Goal: Task Accomplishment & Management: Complete application form

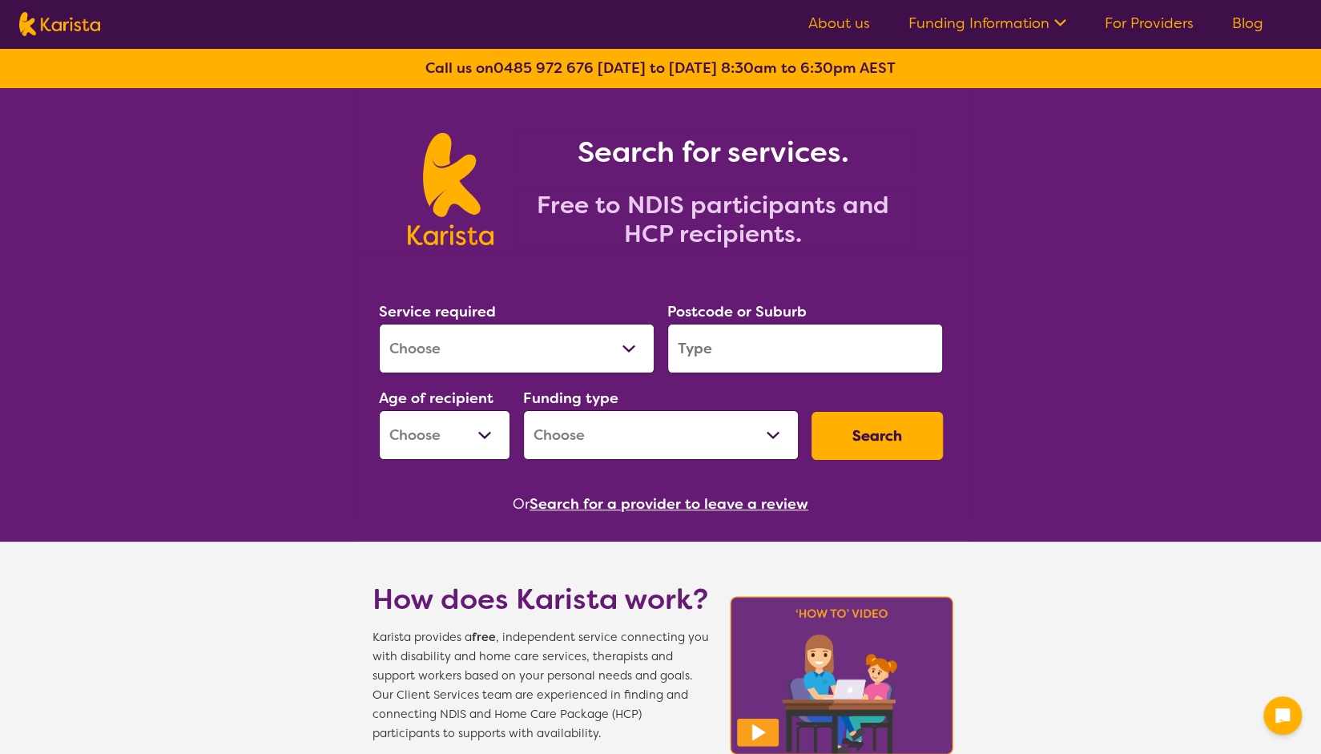
click at [465, 358] on select "Allied Health Assistant Assessment ([MEDICAL_DATA] or [MEDICAL_DATA]) Behaviour…" at bounding box center [517, 349] width 276 height 50
select select "Behaviour support"
click at [379, 324] on select "Allied Health Assistant Assessment ([MEDICAL_DATA] or [MEDICAL_DATA]) Behaviour…" at bounding box center [517, 349] width 276 height 50
select select "NDIS"
click at [521, 313] on div "Service required Allied Health Assistant Assessment ([MEDICAL_DATA] or [MEDICAL…" at bounding box center [517, 337] width 276 height 74
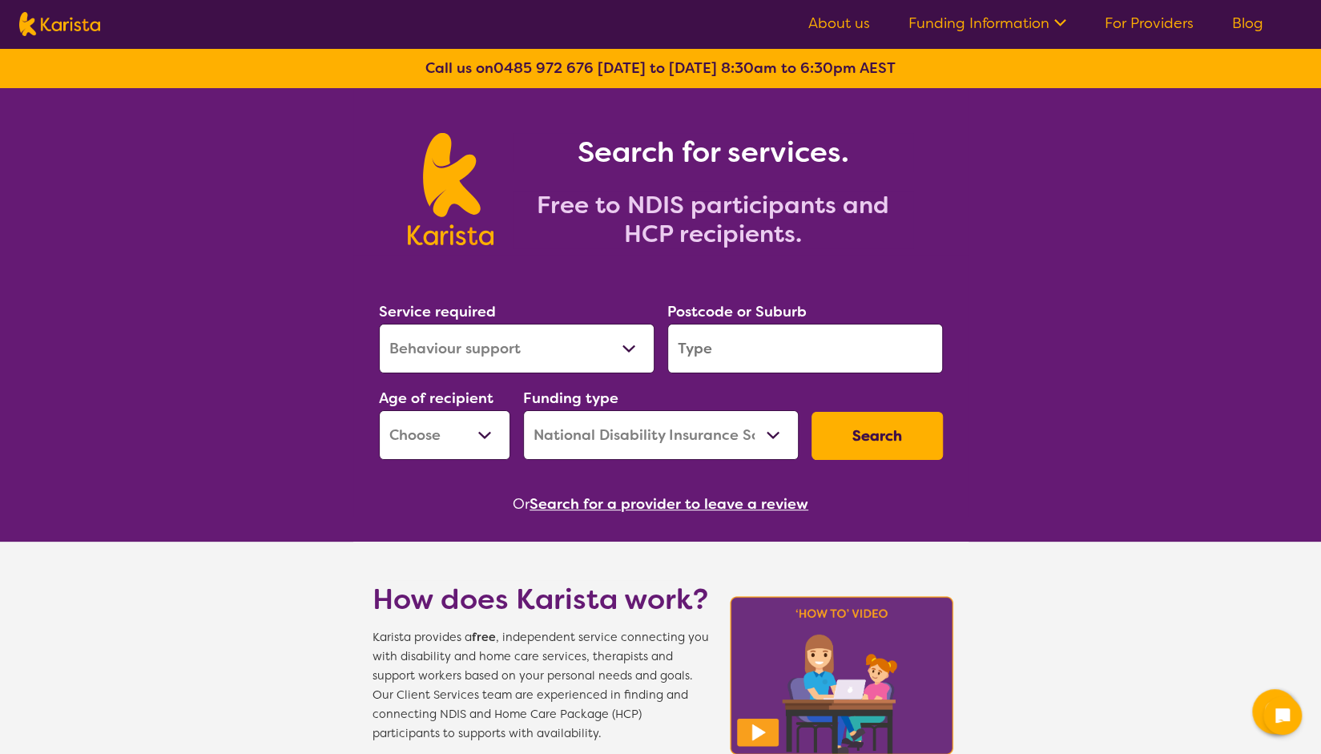
click at [521, 352] on select "Allied Health Assistant Assessment ([MEDICAL_DATA] or [MEDICAL_DATA]) Behaviour…" at bounding box center [517, 349] width 276 height 50
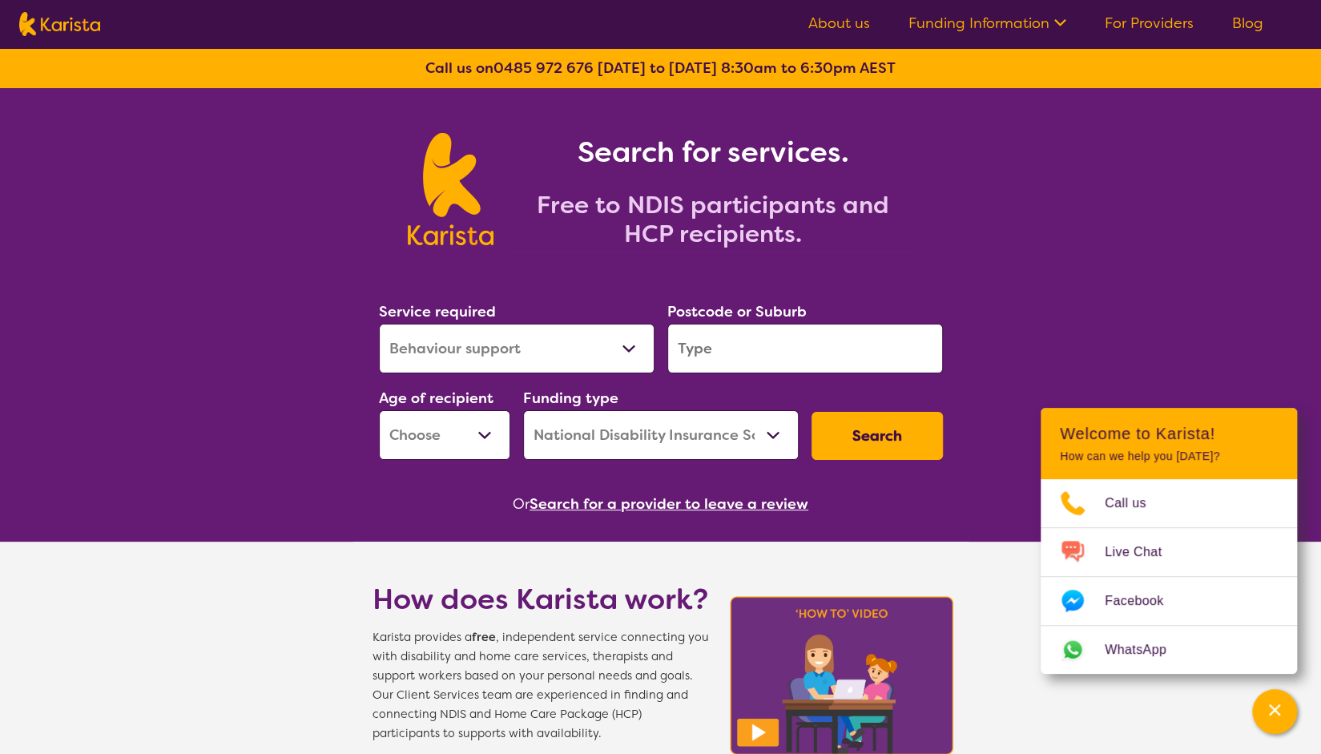
select select "NDIS Plan management"
click at [379, 324] on select "Allied Health Assistant Assessment ([MEDICAL_DATA] or [MEDICAL_DATA]) Behaviour…" at bounding box center [517, 349] width 276 height 50
click at [713, 336] on input "search" at bounding box center [805, 349] width 276 height 50
type input "5085"
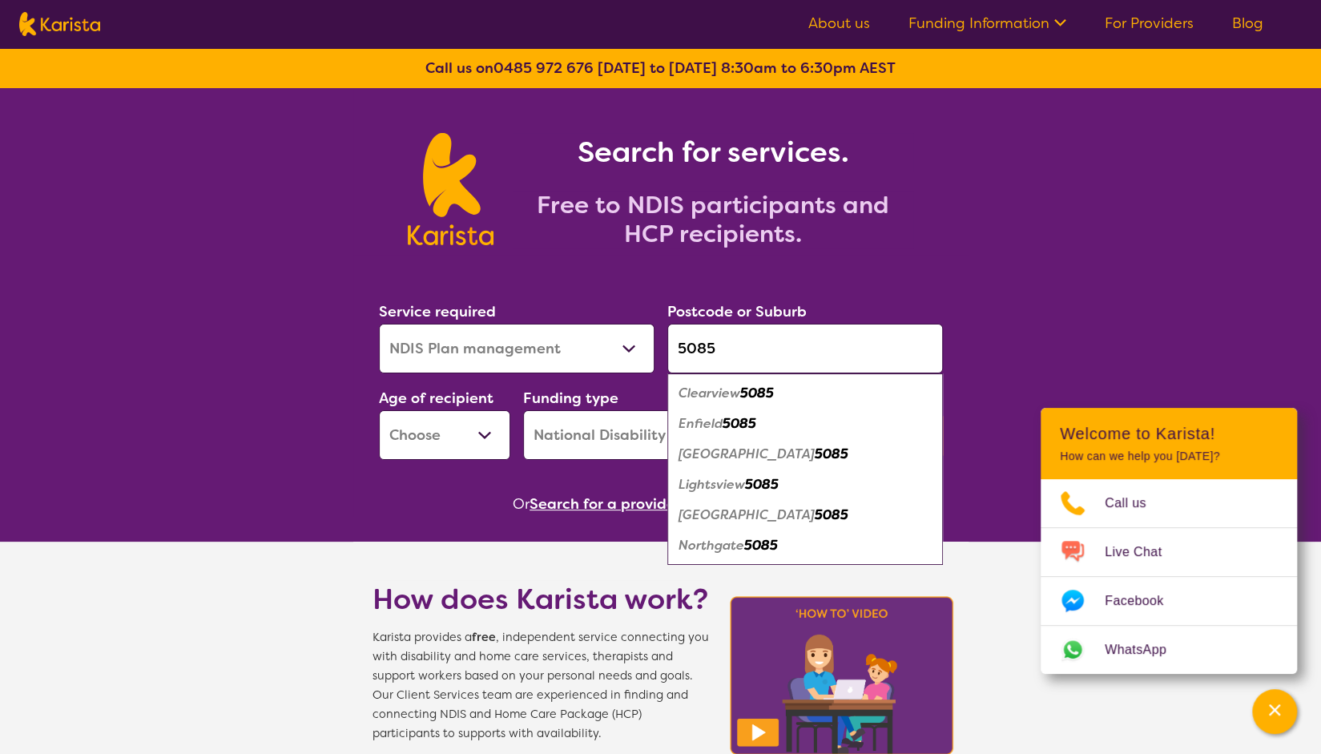
click at [469, 438] on select "Early Childhood - 0 to 9 Child - 10 to 11 Adolescent - 12 to 17 Adult - 18 to 6…" at bounding box center [444, 435] width 131 height 50
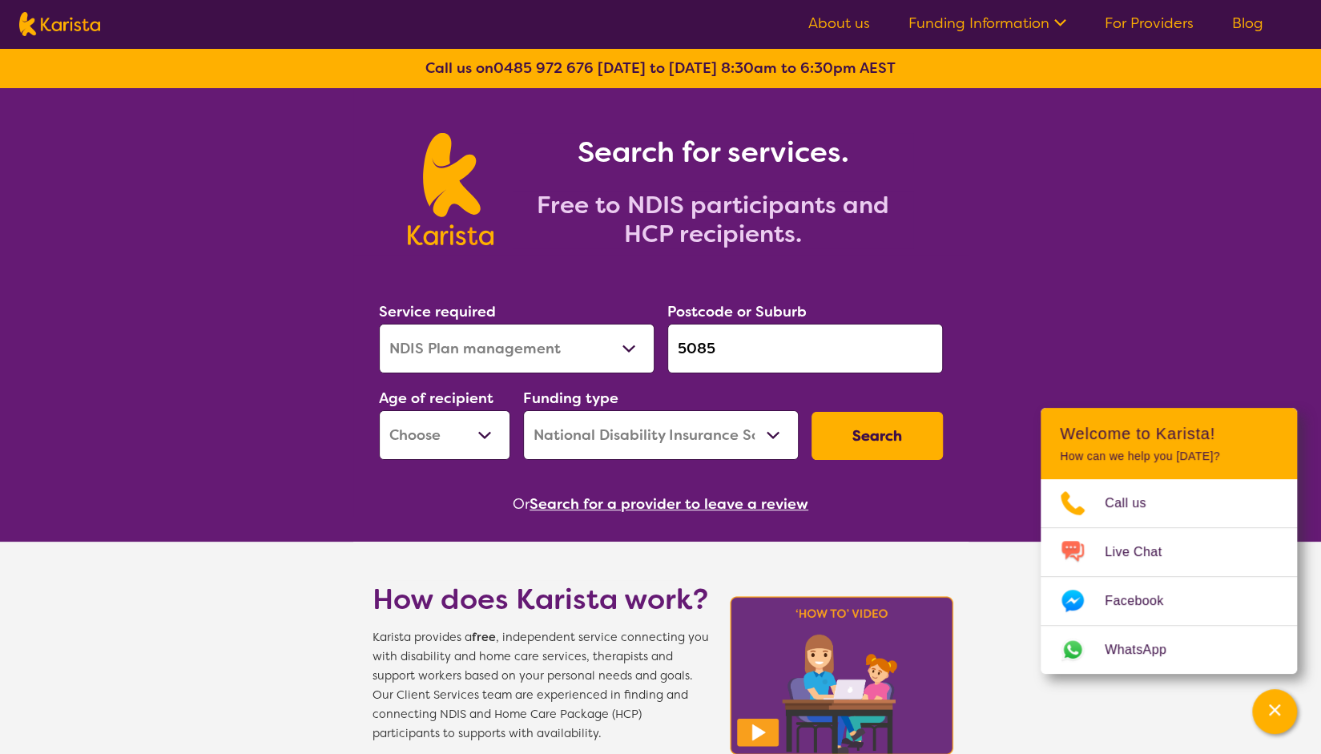
select select "CH"
click at [379, 410] on select "Early Childhood - 0 to 9 Child - 10 to 11 Adolescent - 12 to 17 Adult - 18 to 6…" at bounding box center [444, 435] width 131 height 50
click at [859, 432] on button "Search" at bounding box center [876, 436] width 131 height 48
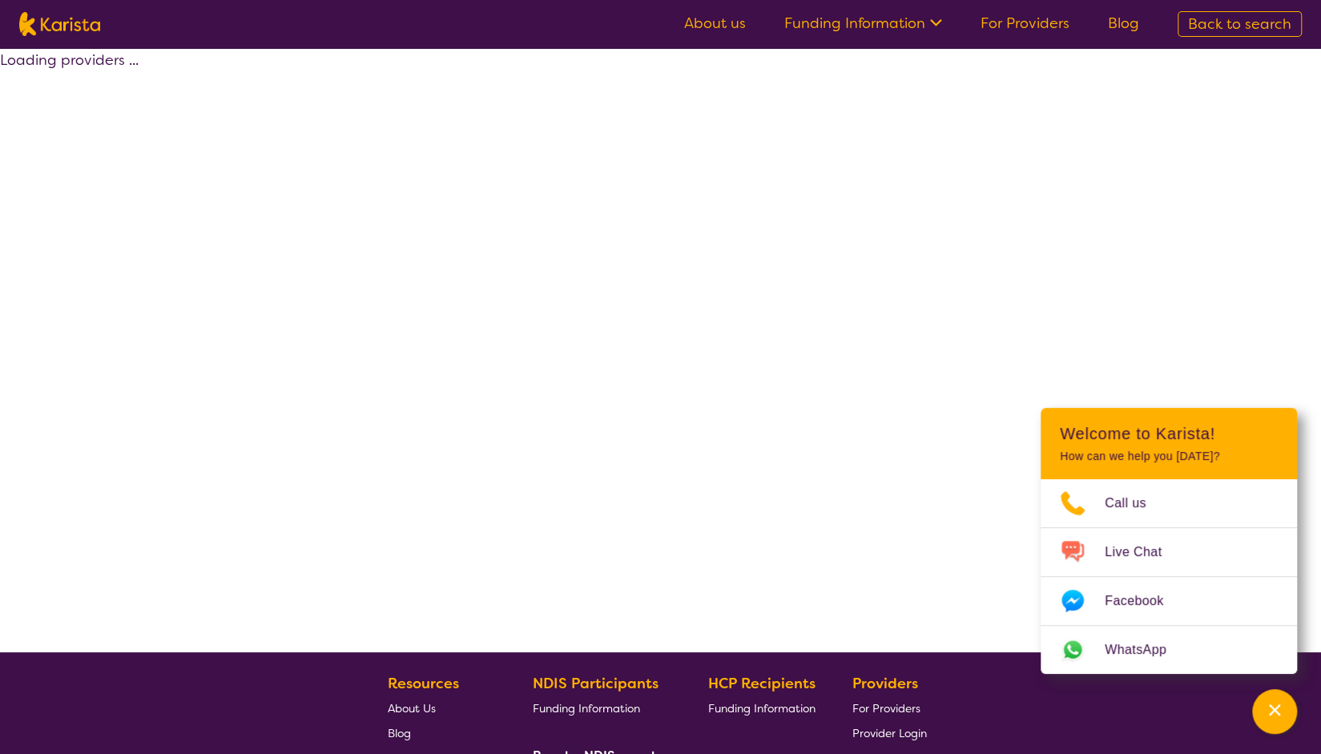
select select "by_score"
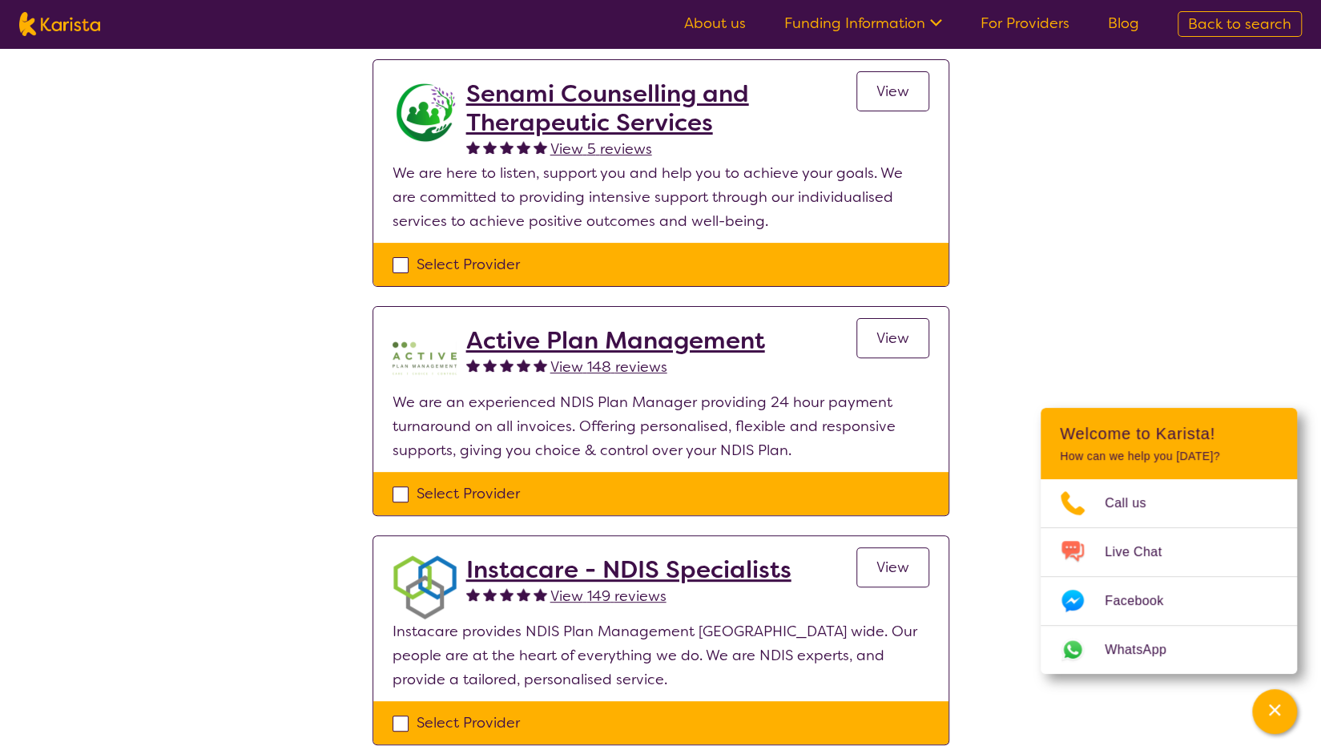
scroll to position [165, 0]
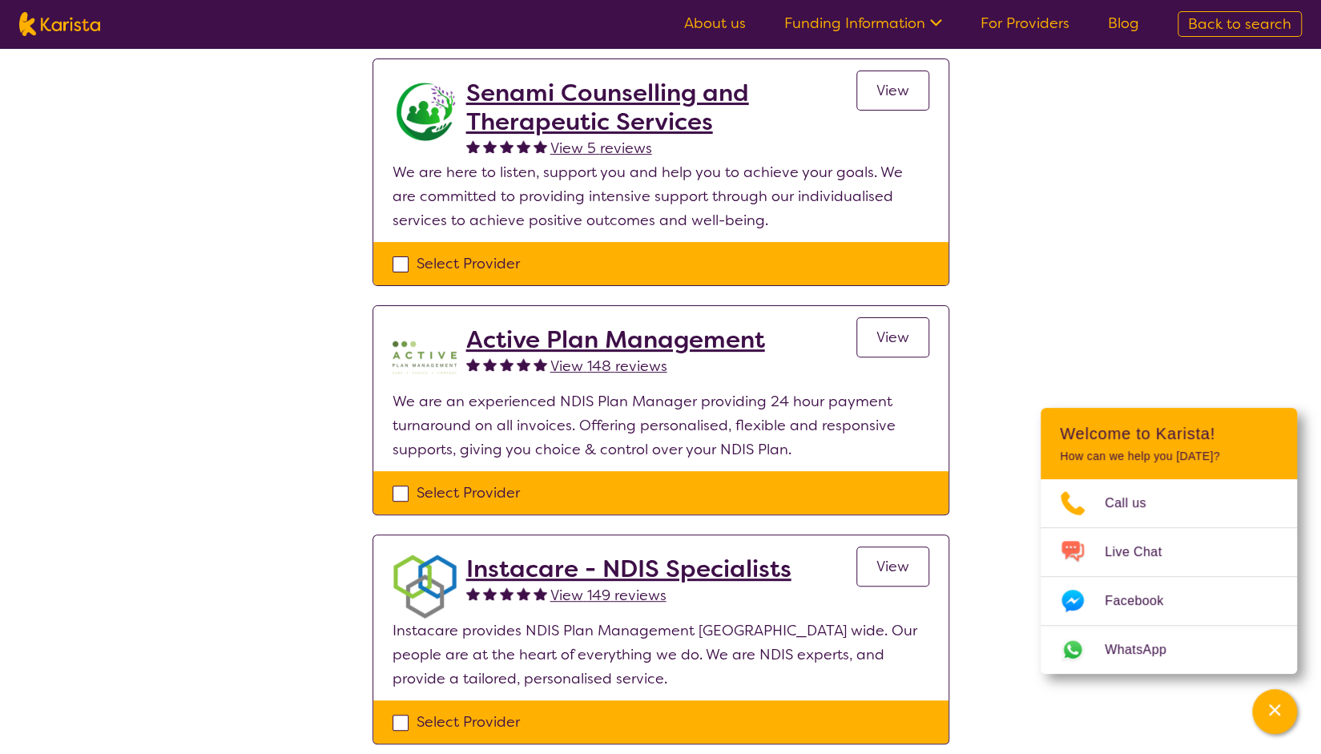
click at [871, 342] on link "View" at bounding box center [892, 337] width 73 height 40
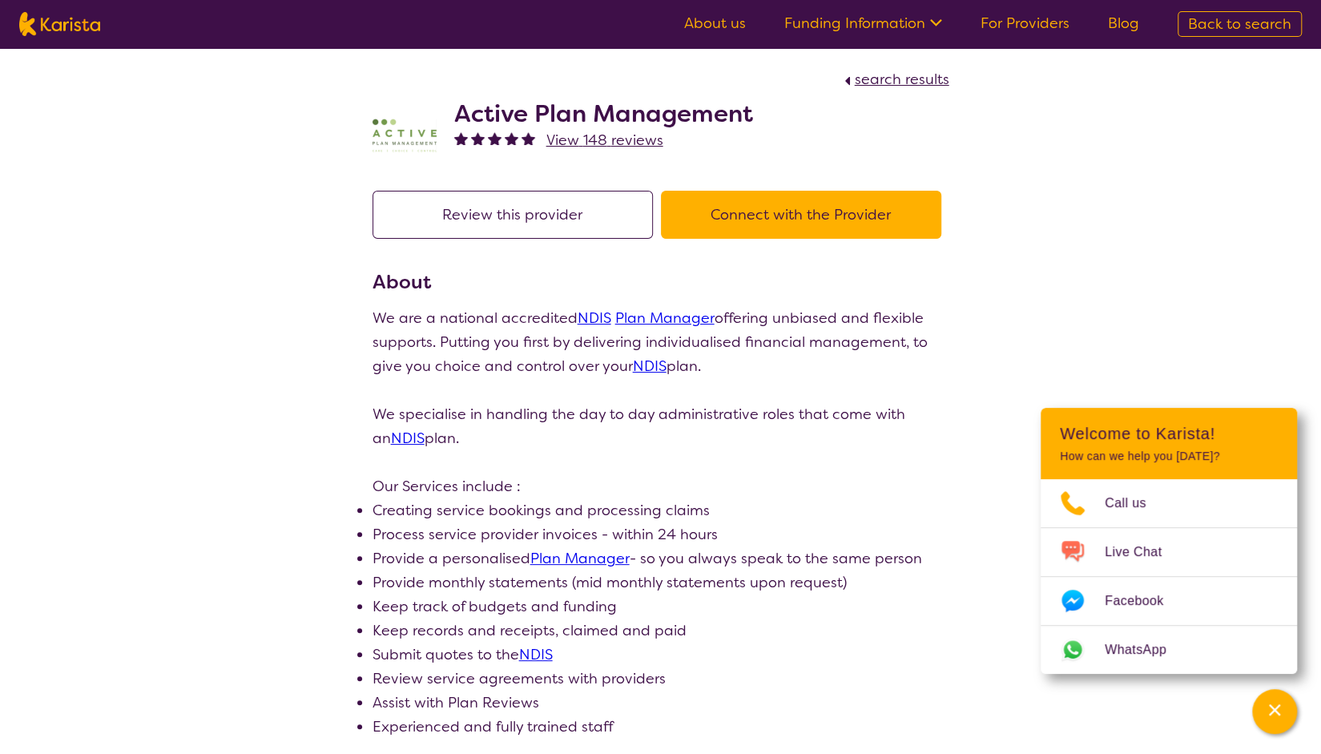
click at [746, 203] on button "Connect with the Provider" at bounding box center [801, 215] width 280 height 48
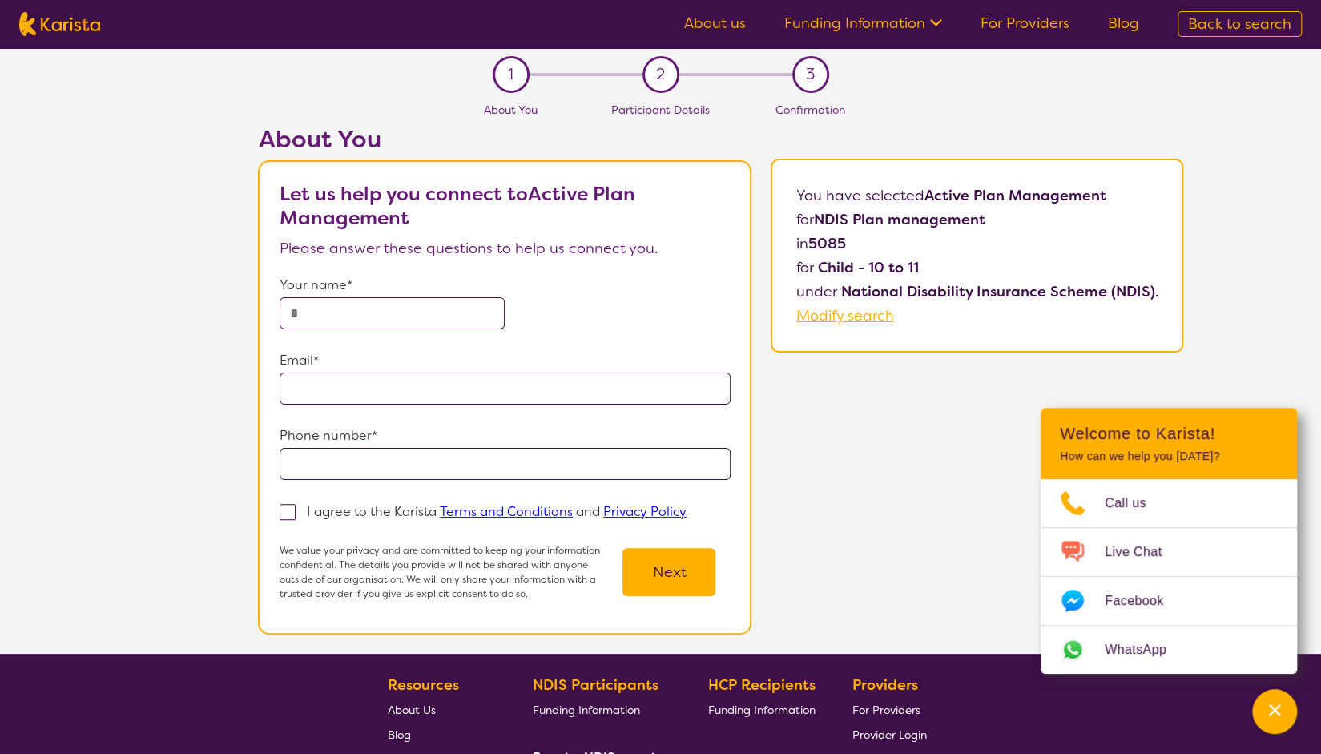
click at [347, 321] on input "text" at bounding box center [392, 313] width 225 height 32
type input "**********"
click at [388, 386] on input "email" at bounding box center [505, 388] width 451 height 32
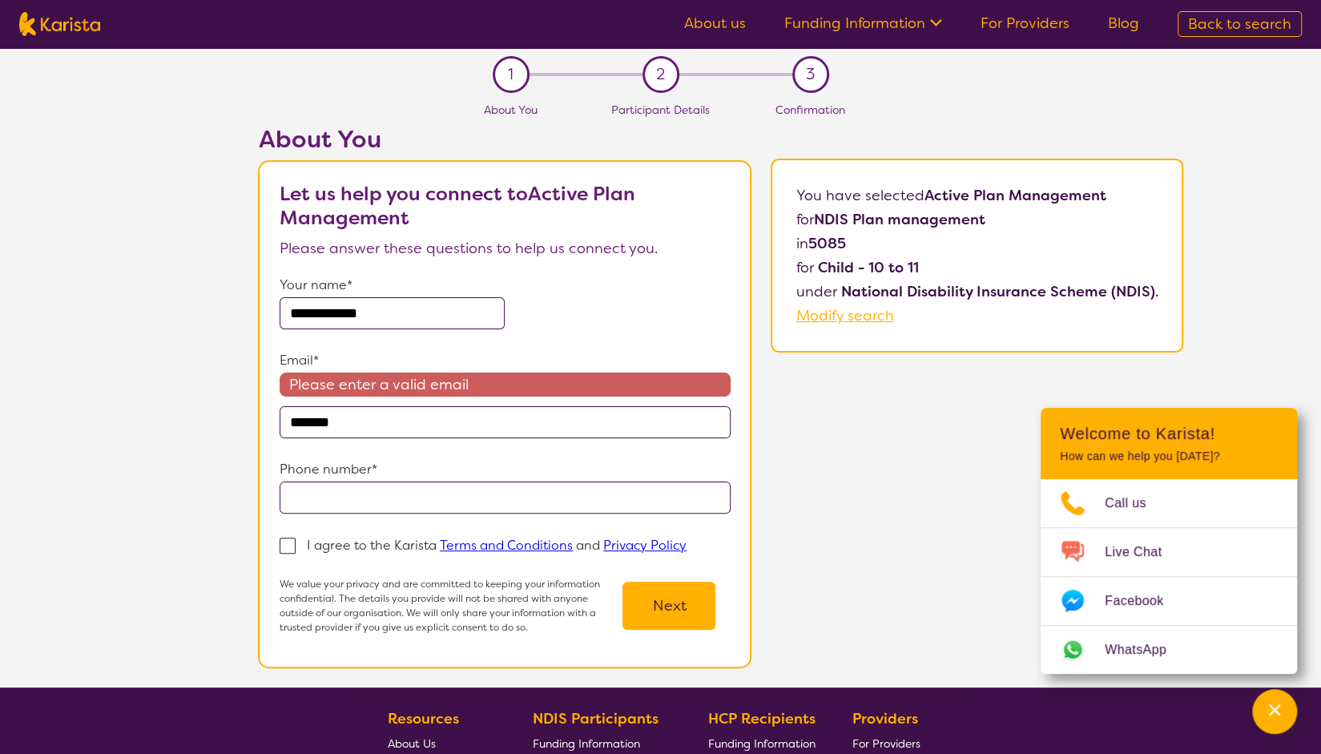
type input "**********"
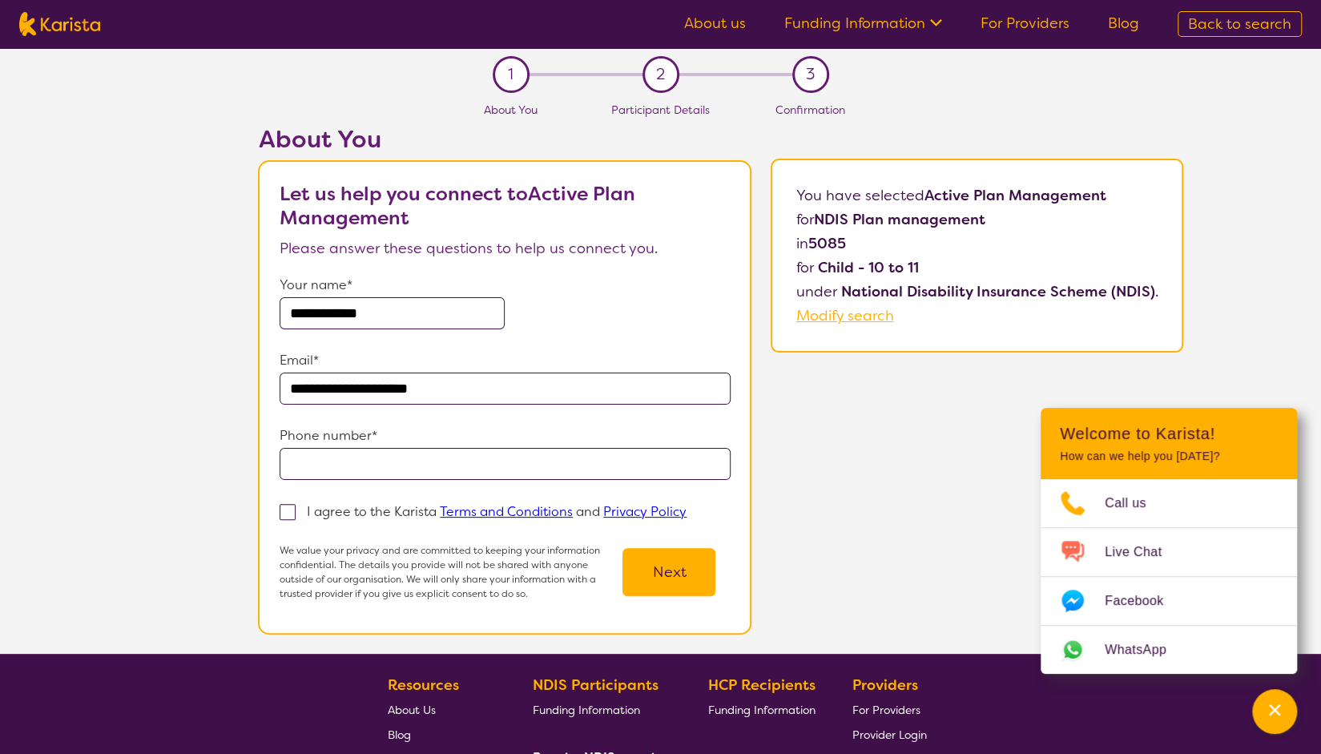
click at [409, 467] on input "tel" at bounding box center [505, 464] width 451 height 32
type input "**********"
click at [292, 512] on span at bounding box center [288, 512] width 16 height 16
click at [686, 512] on input "I agree to the Karista Terms and Conditions and Privacy Policy" at bounding box center [691, 510] width 10 height 10
checkbox input "true"
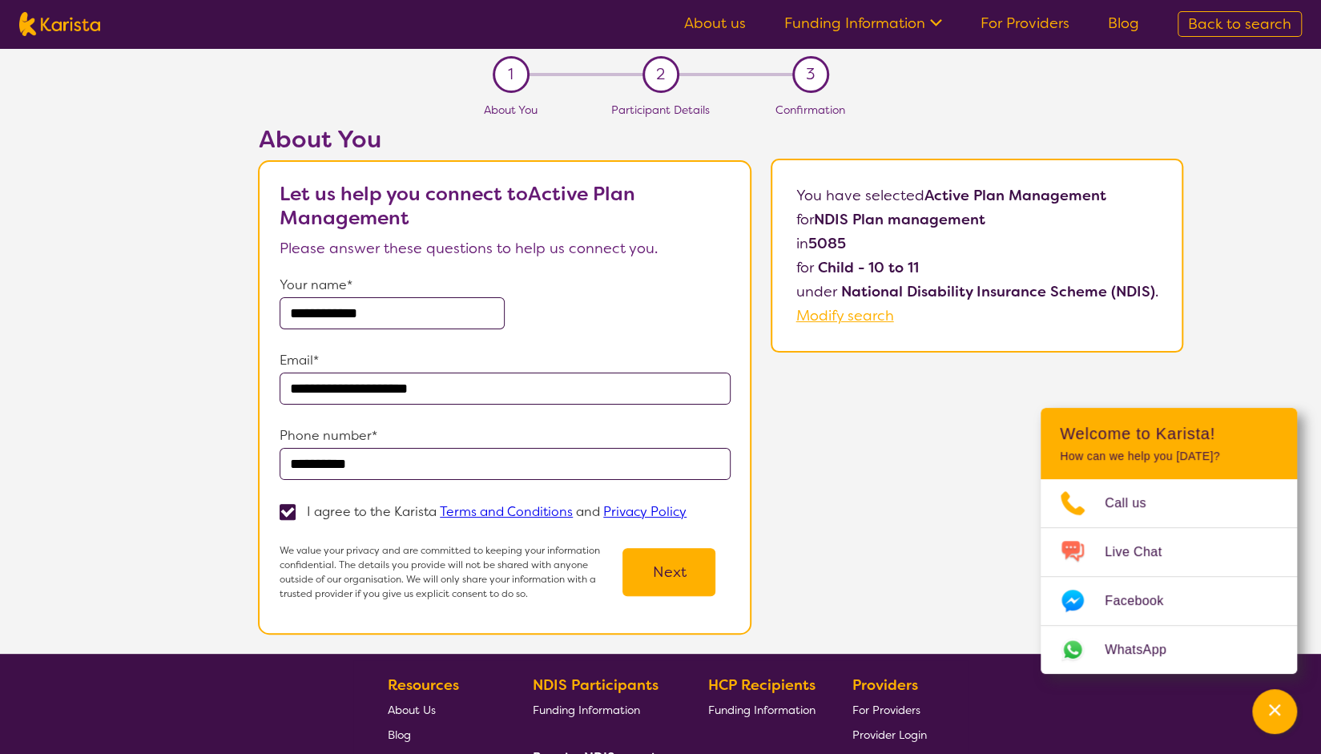
click at [669, 552] on button "Next" at bounding box center [668, 572] width 93 height 48
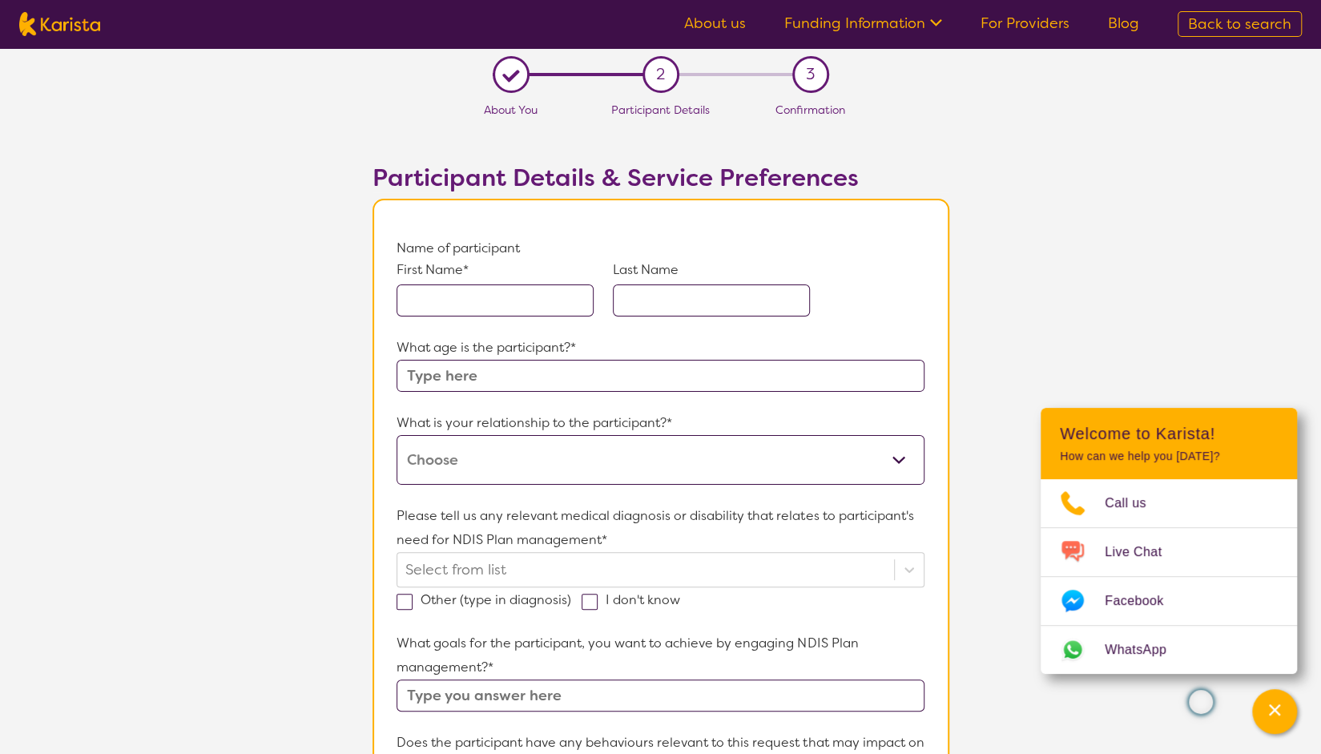
click at [524, 329] on div "First Name* Last Name" at bounding box center [659, 297] width 527 height 75
click at [509, 289] on input "text" at bounding box center [494, 300] width 197 height 32
click at [476, 376] on div "What age is the participant?*" at bounding box center [659, 364] width 527 height 56
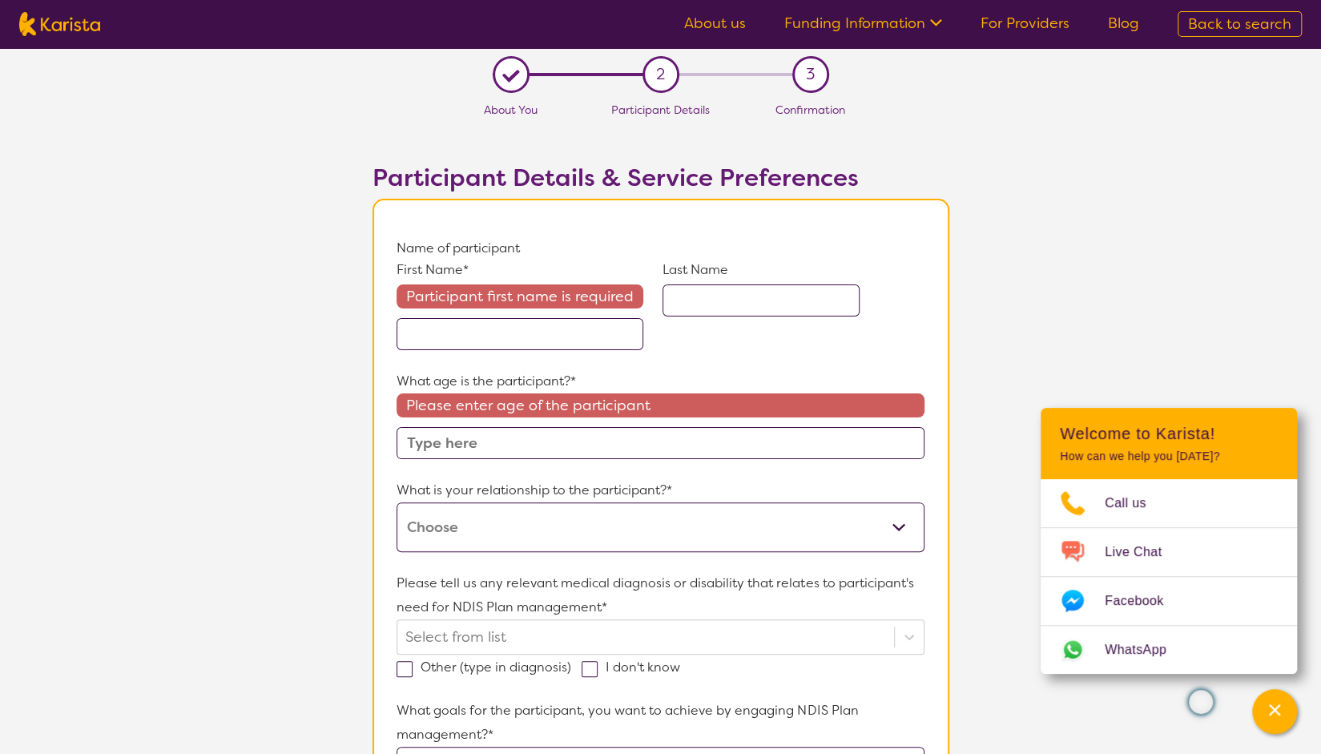
click at [484, 334] on input "text" at bounding box center [519, 334] width 247 height 32
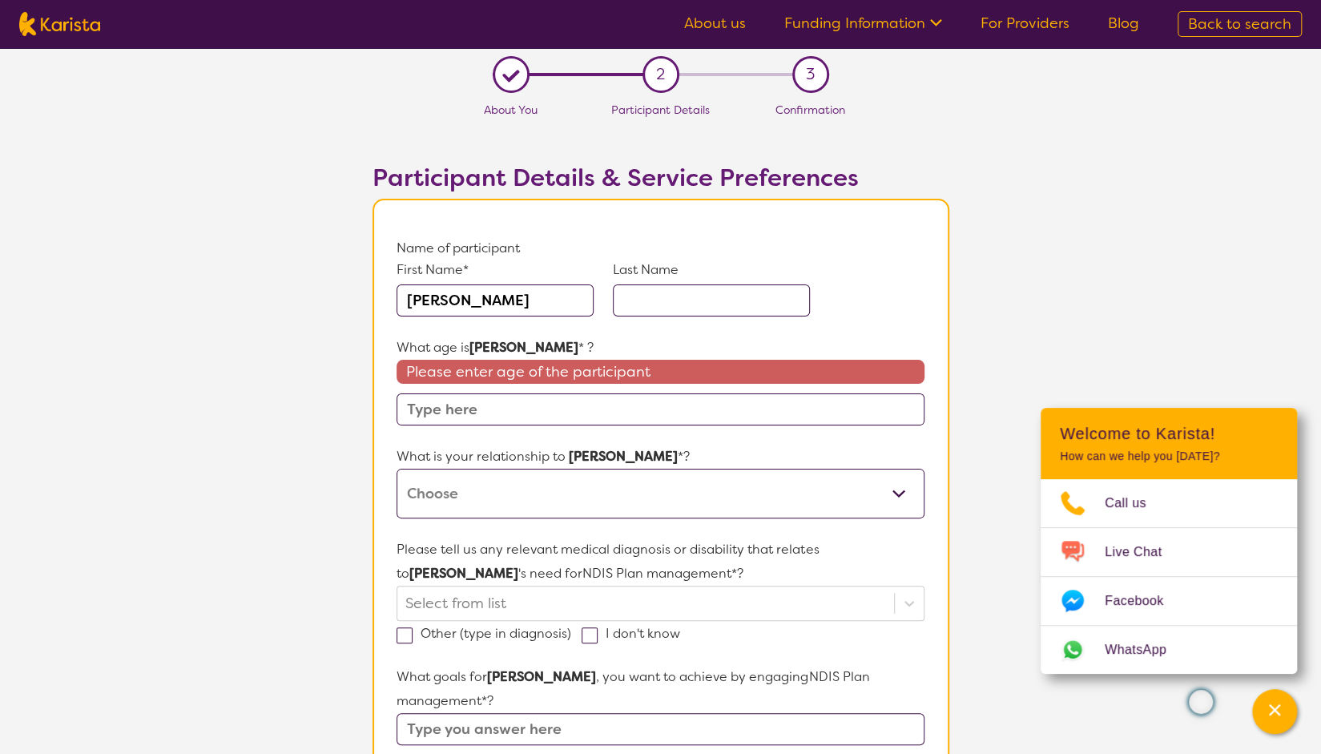
type input "[PERSON_NAME]"
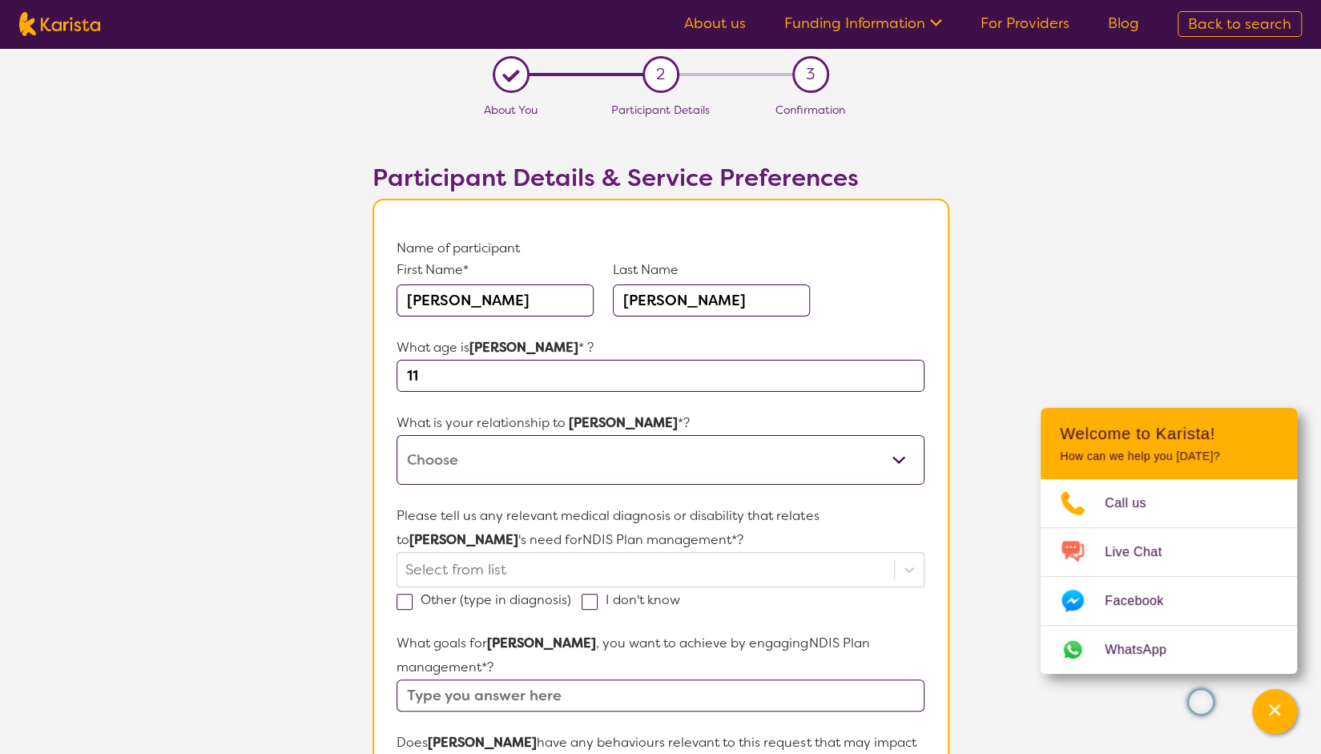
type input "11"
click at [481, 463] on select "This request is for myself I am their parent I am their child I am their spouse…" at bounding box center [659, 460] width 527 height 50
select select "I am their parent"
click at [396, 435] on select "This request is for myself I am their parent I am their child I am their spouse…" at bounding box center [659, 460] width 527 height 50
click at [576, 571] on div "Select from list" at bounding box center [659, 569] width 527 height 35
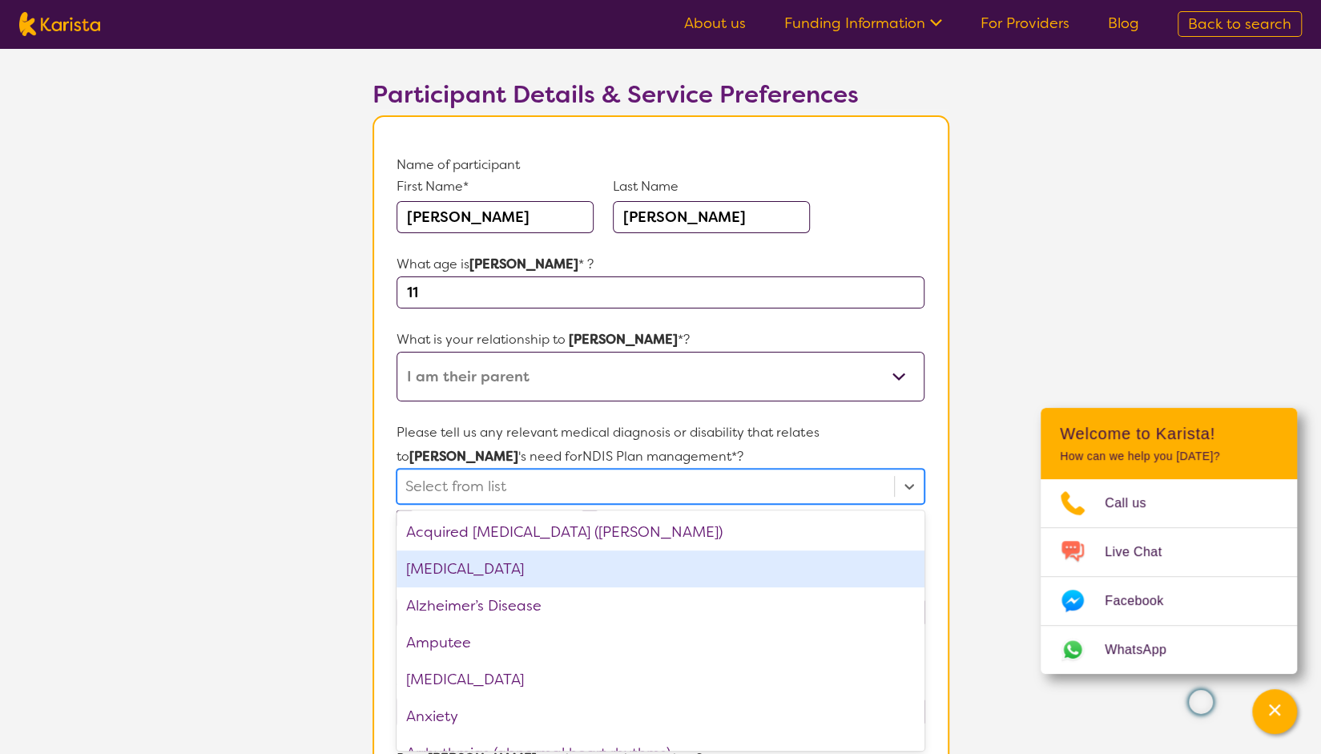
scroll to position [85, 0]
click at [514, 571] on div "[MEDICAL_DATA]" at bounding box center [659, 567] width 527 height 37
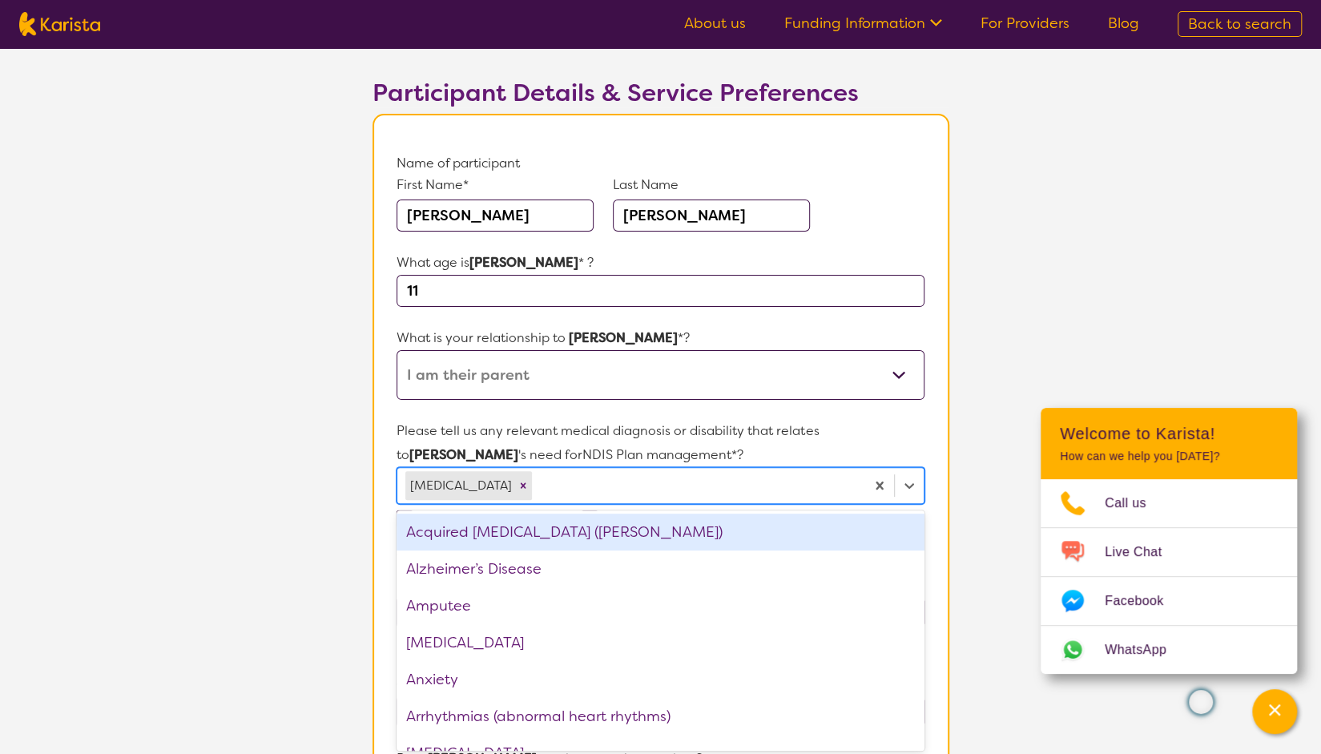
click at [660, 448] on p "Please tell us any relevant medical diagnosis or disability that relates to [PE…" at bounding box center [659, 443] width 527 height 48
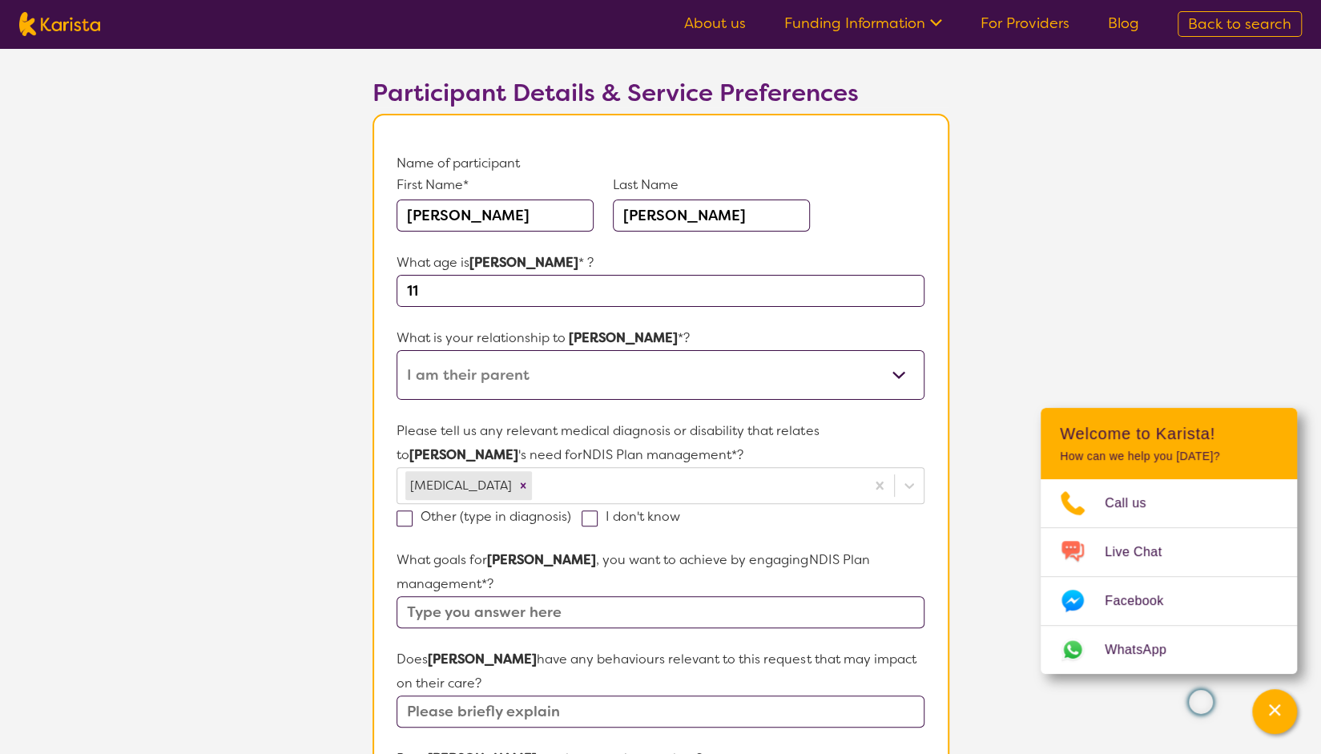
click at [405, 521] on span at bounding box center [404, 518] width 16 height 16
click at [571, 521] on input "Other (type in diagnosis)" at bounding box center [576, 515] width 10 height 10
checkbox input "true"
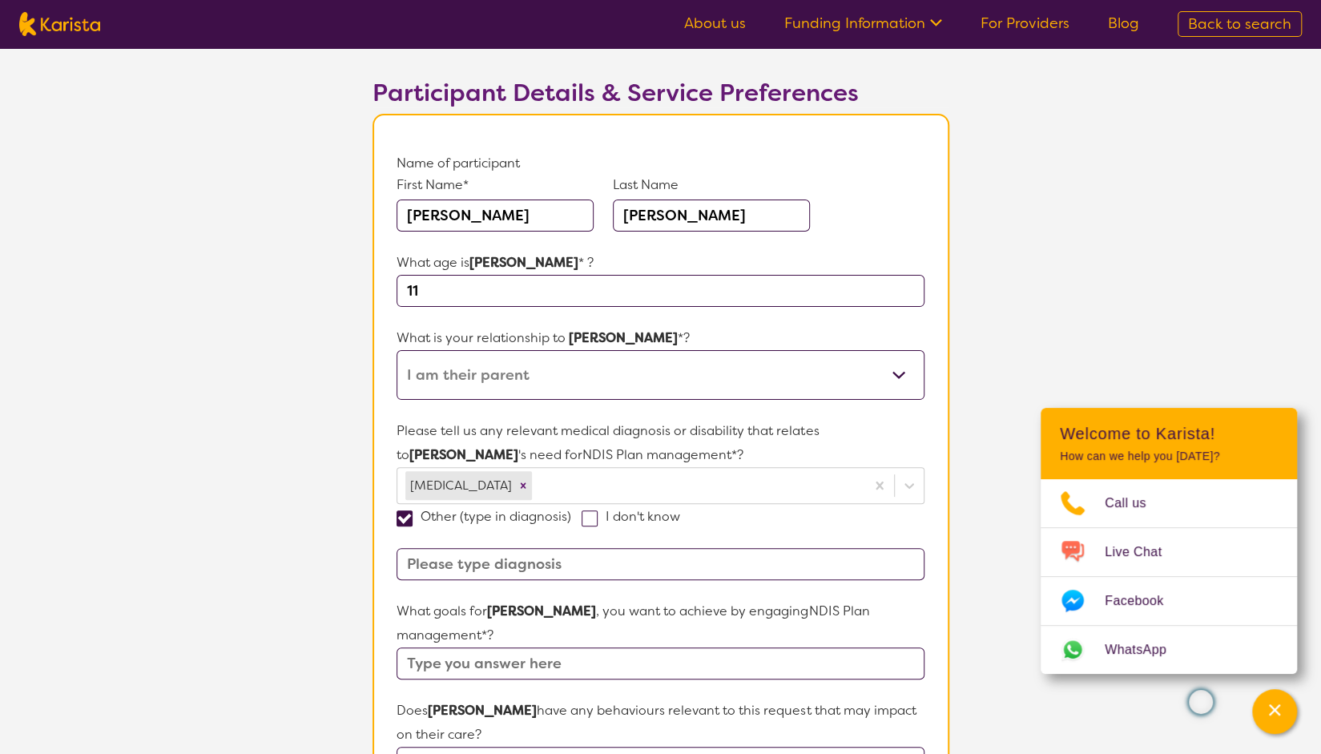
click at [483, 574] on input at bounding box center [659, 564] width 527 height 32
click at [519, 566] on input at bounding box center [659, 564] width 527 height 32
type input "A"
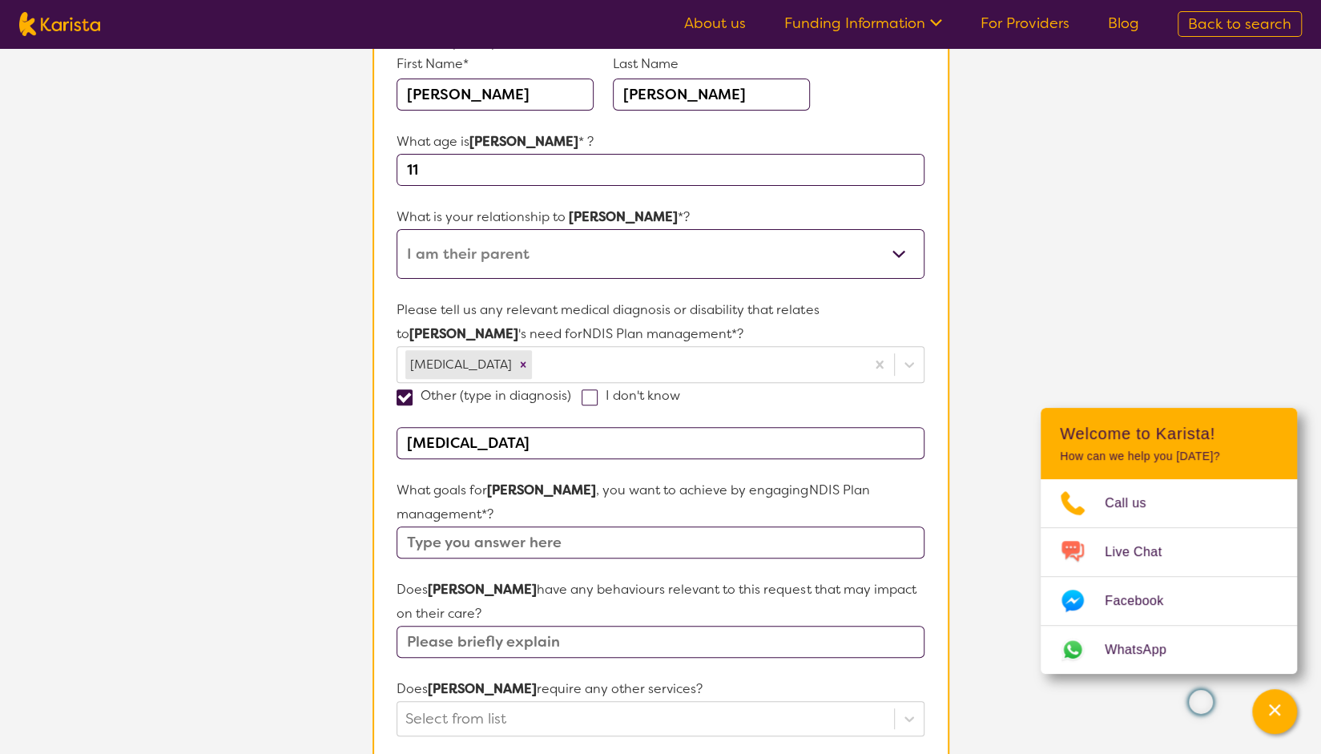
scroll to position [207, 0]
type input "[MEDICAL_DATA]"
click at [498, 525] on input "text" at bounding box center [659, 541] width 527 height 32
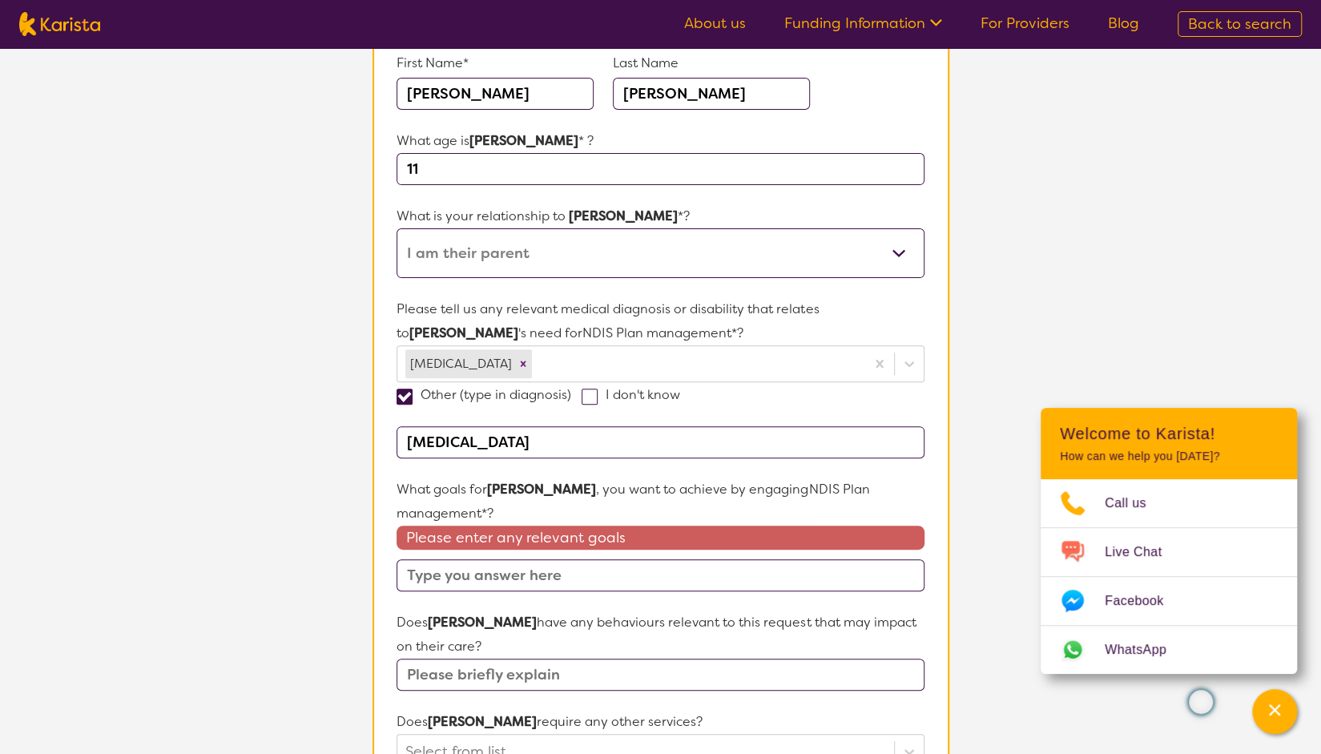
click at [610, 658] on input "text" at bounding box center [659, 674] width 527 height 32
type input "N"
